Goal: Information Seeking & Learning: Learn about a topic

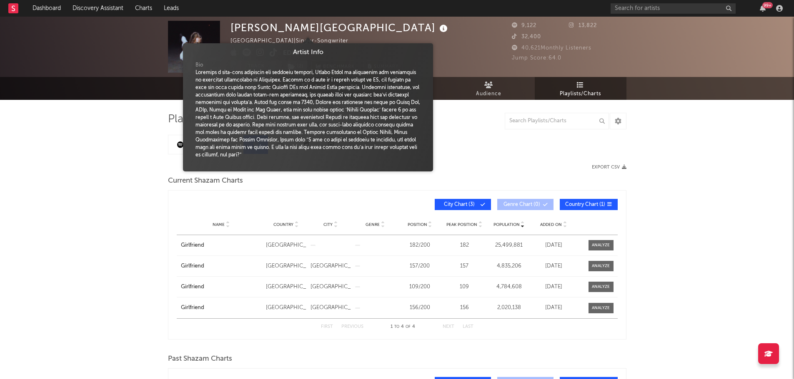
click at [437, 28] on icon at bounding box center [443, 29] width 12 height 12
click at [437, 30] on icon at bounding box center [443, 29] width 12 height 12
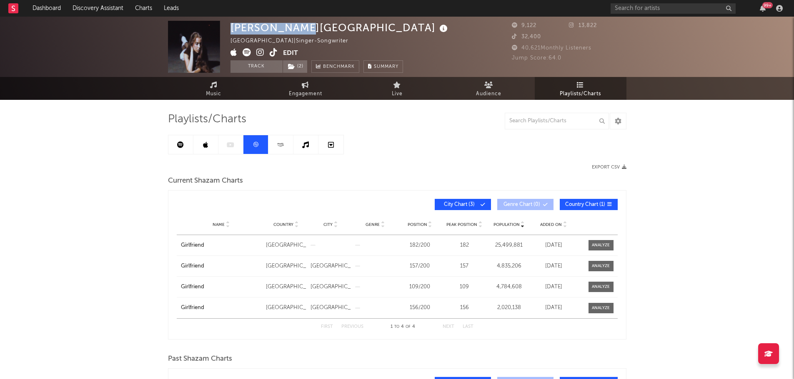
drag, startPoint x: 230, startPoint y: 28, endPoint x: 297, endPoint y: 28, distance: 67.5
click at [297, 28] on div "[PERSON_NAME][GEOGRAPHIC_DATA]" at bounding box center [339, 28] width 219 height 14
click at [69, 150] on div "[PERSON_NAME][GEOGRAPHIC_DATA] [GEOGRAPHIC_DATA] | Singer-Songwriter Edit Track…" at bounding box center [397, 313] width 794 height 593
click at [311, 93] on span "Engagement" at bounding box center [305, 94] width 33 height 10
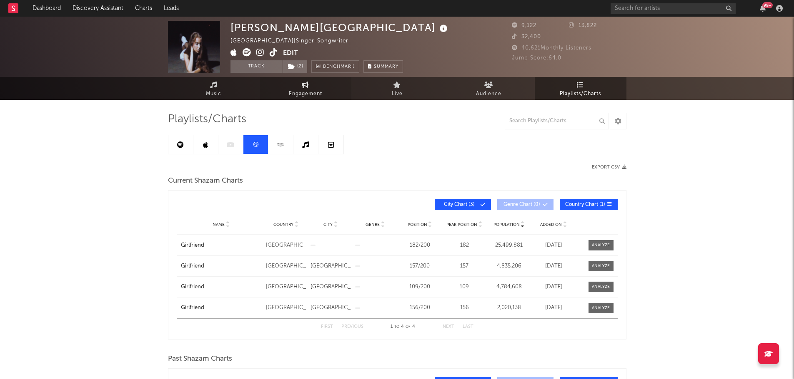
select select "1w"
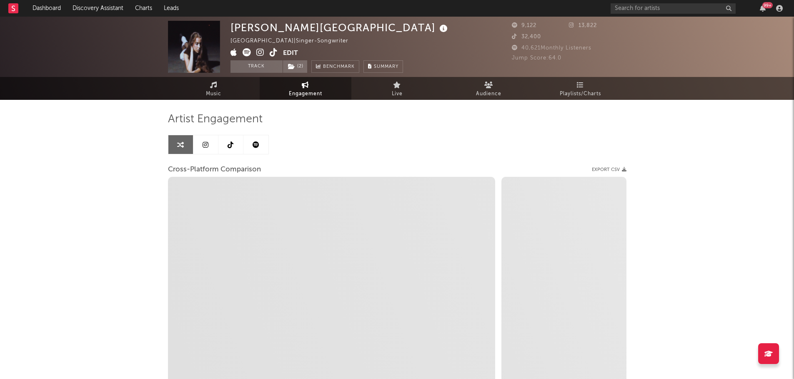
click at [437, 30] on icon at bounding box center [443, 29] width 12 height 12
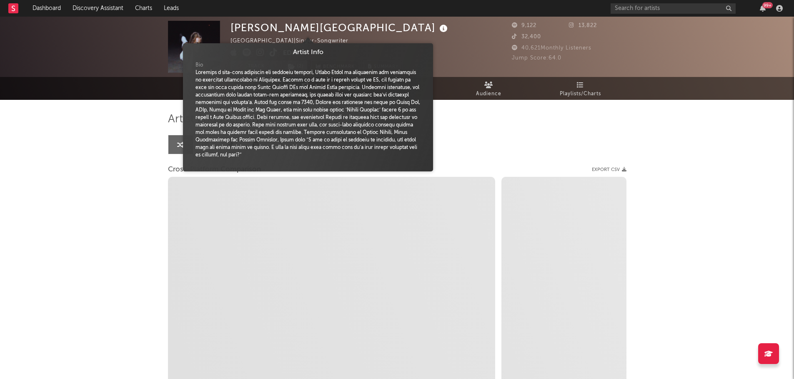
select select "1m"
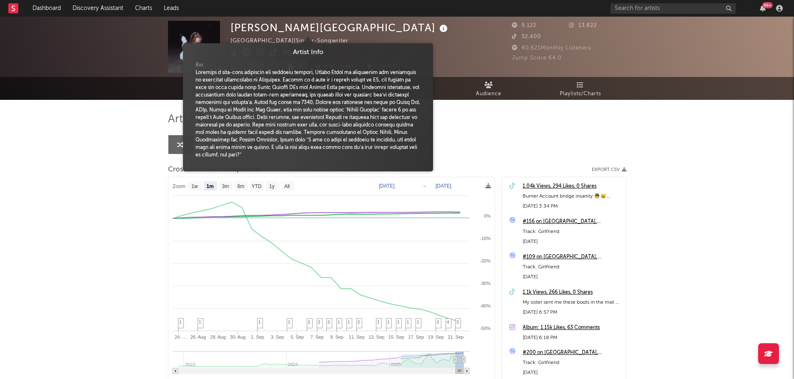
click at [437, 30] on icon at bounding box center [443, 29] width 12 height 12
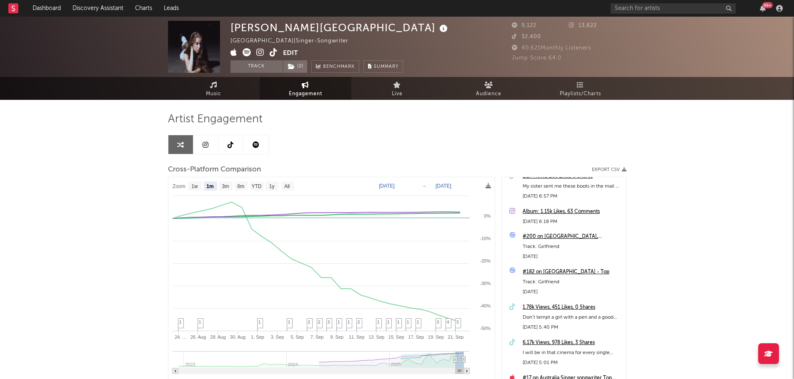
scroll to position [125, 0]
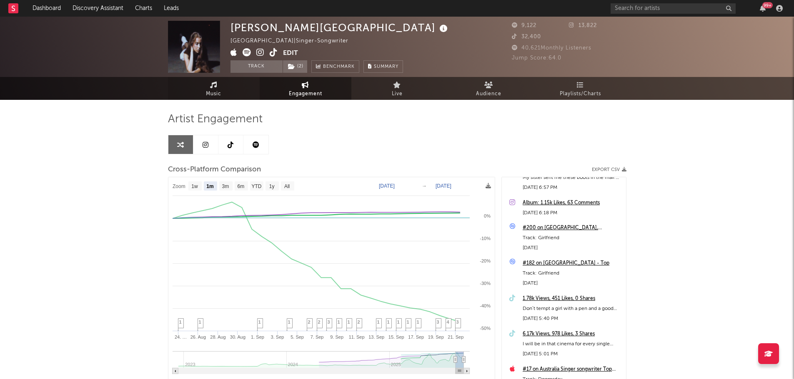
click at [200, 89] on link "Music" at bounding box center [214, 88] width 92 height 23
